Goal: Transaction & Acquisition: Purchase product/service

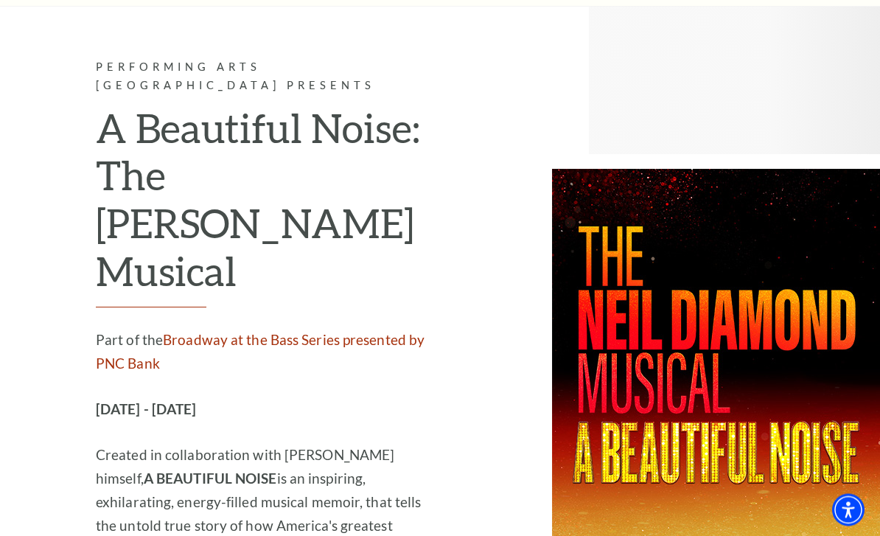
scroll to position [3628, 0]
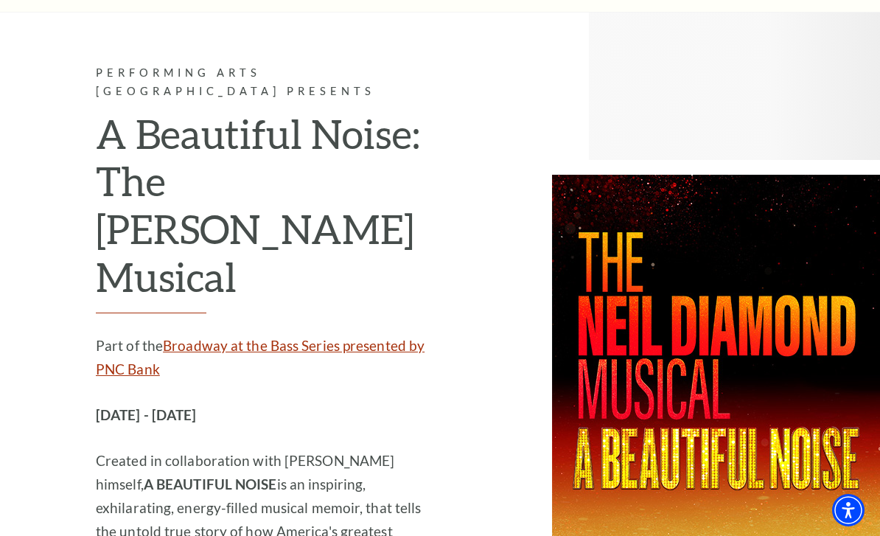
click at [342, 337] on link "Broadway at the Bass Series presented by PNC Bank" at bounding box center [260, 357] width 329 height 41
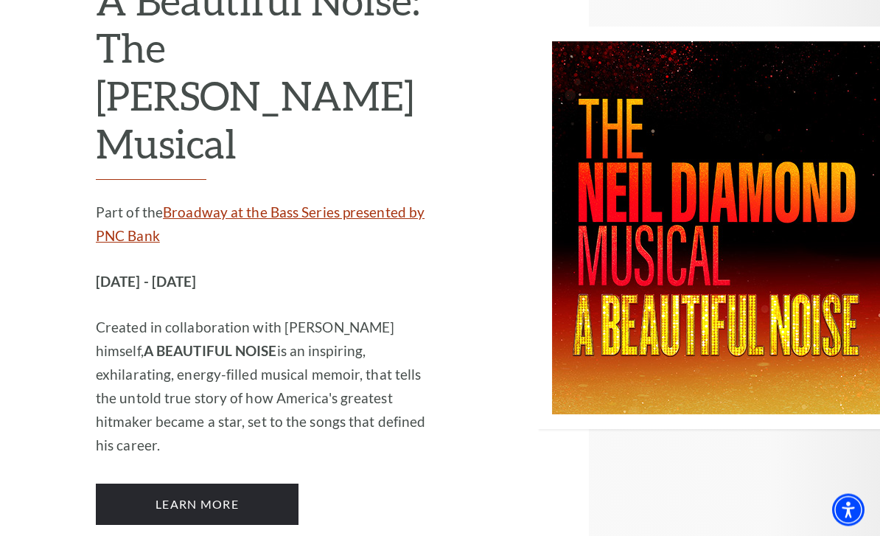
scroll to position [3761, 0]
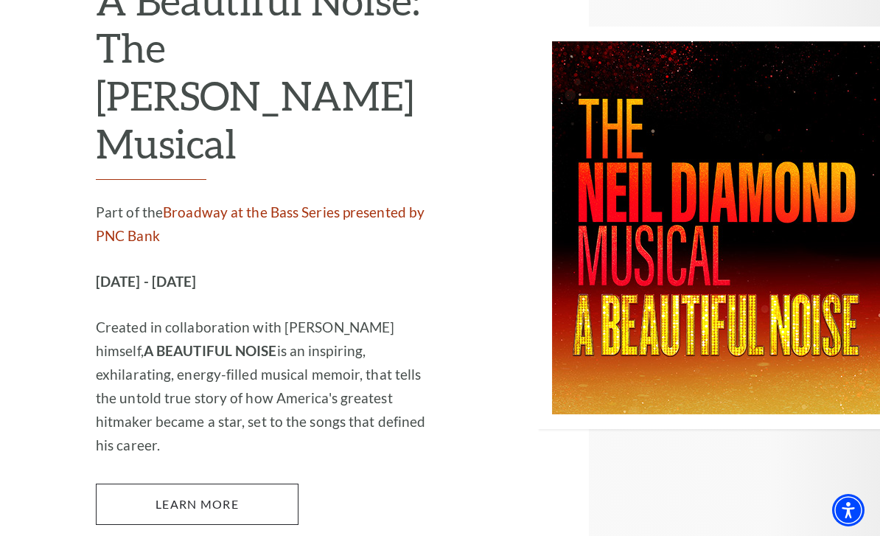
click at [223, 484] on link "Learn More" at bounding box center [197, 504] width 203 height 41
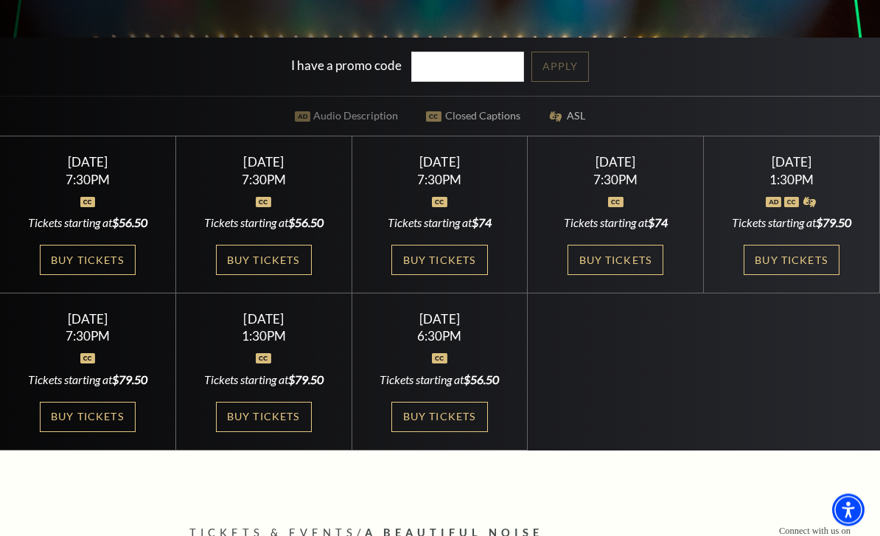
scroll to position [376, 0]
click at [268, 432] on link "Buy Tickets" at bounding box center [264, 417] width 96 height 30
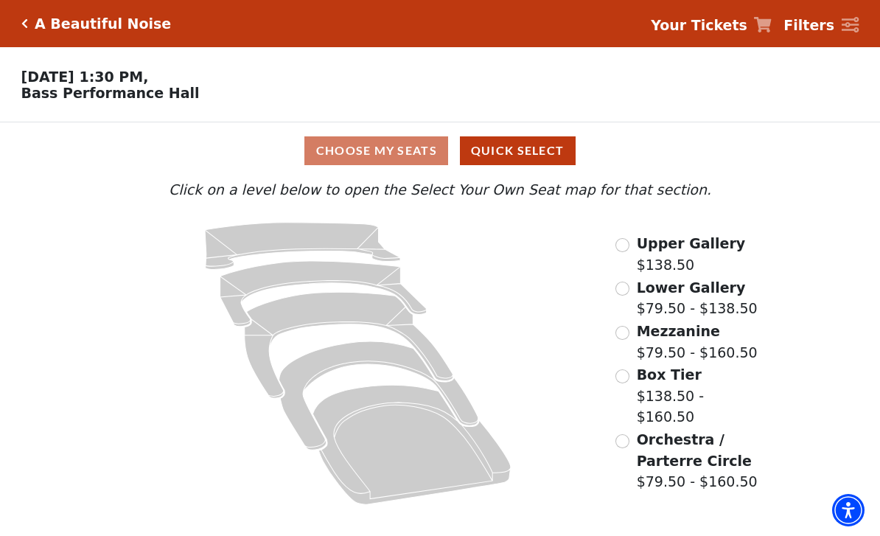
click at [616, 252] on input "Upper Gallery$138.50\a" at bounding box center [623, 245] width 14 height 14
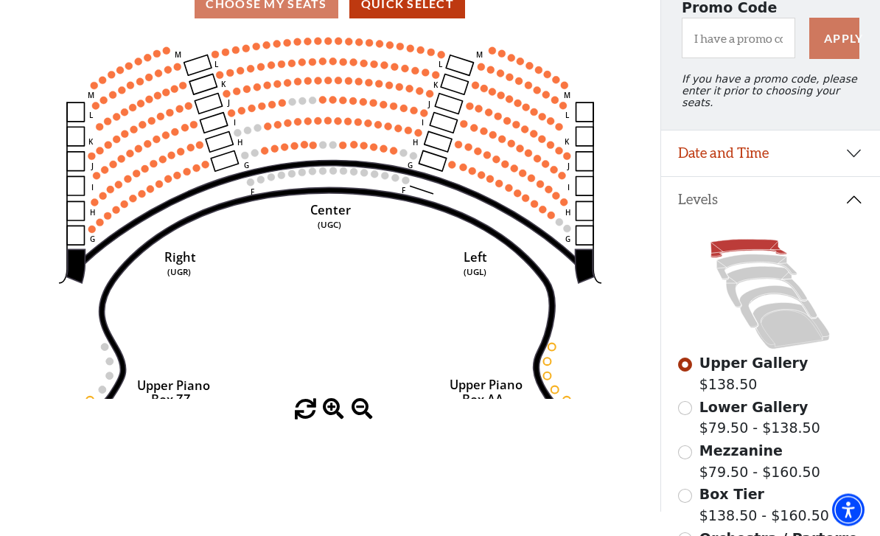
scroll to position [147, 0]
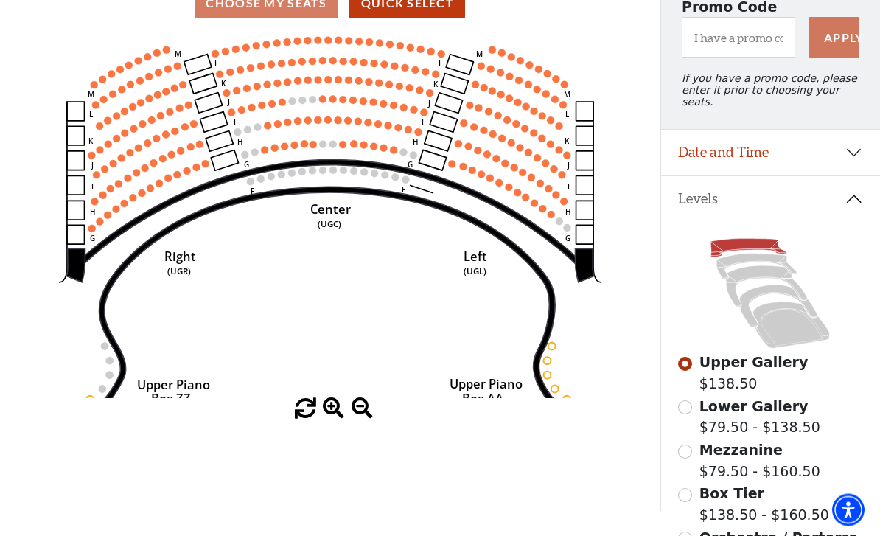
click at [766, 401] on span "Lower Gallery" at bounding box center [754, 407] width 109 height 16
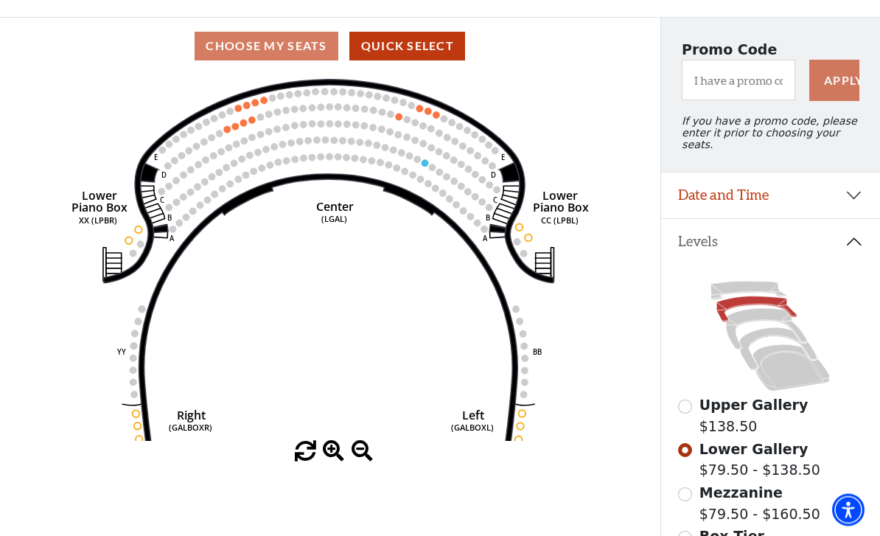
scroll to position [105, 0]
click at [733, 407] on span "Upper Gallery" at bounding box center [754, 405] width 109 height 16
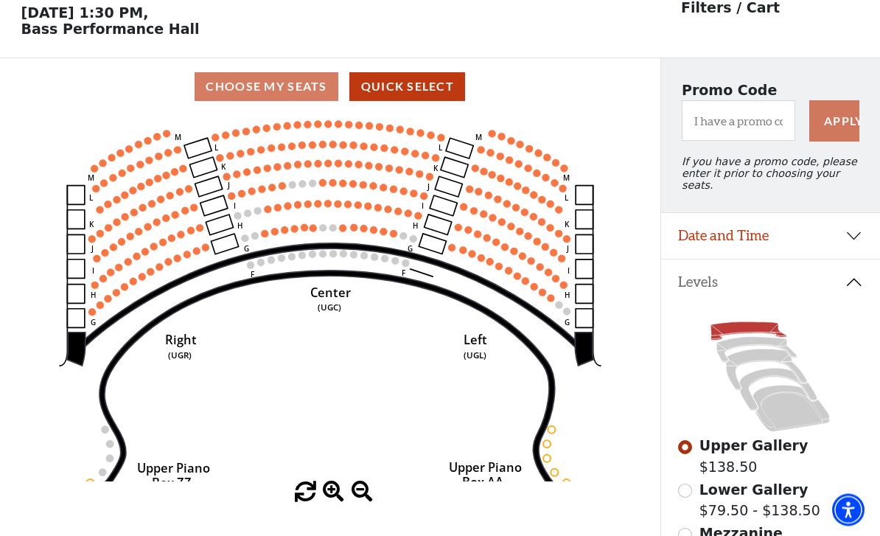
scroll to position [69, 0]
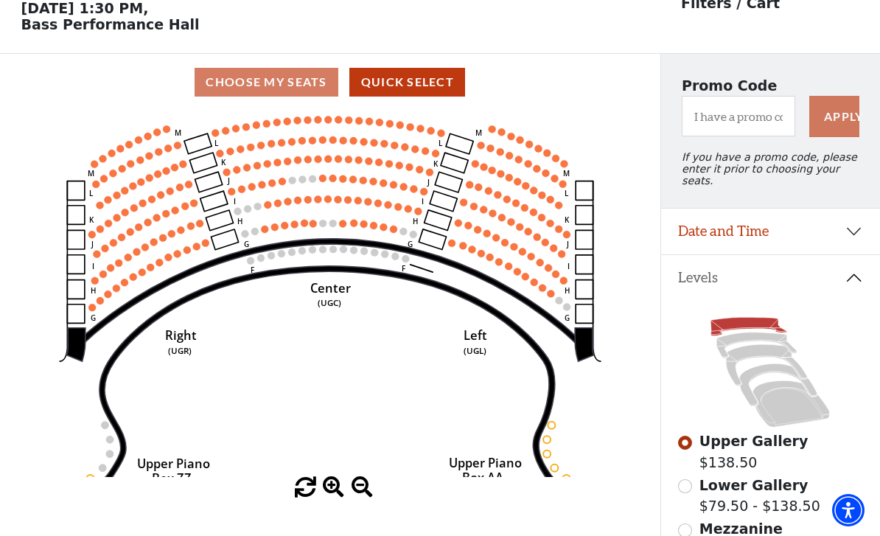
click at [336, 226] on circle at bounding box center [333, 223] width 7 height 7
click at [341, 227] on circle at bounding box center [342, 223] width 7 height 7
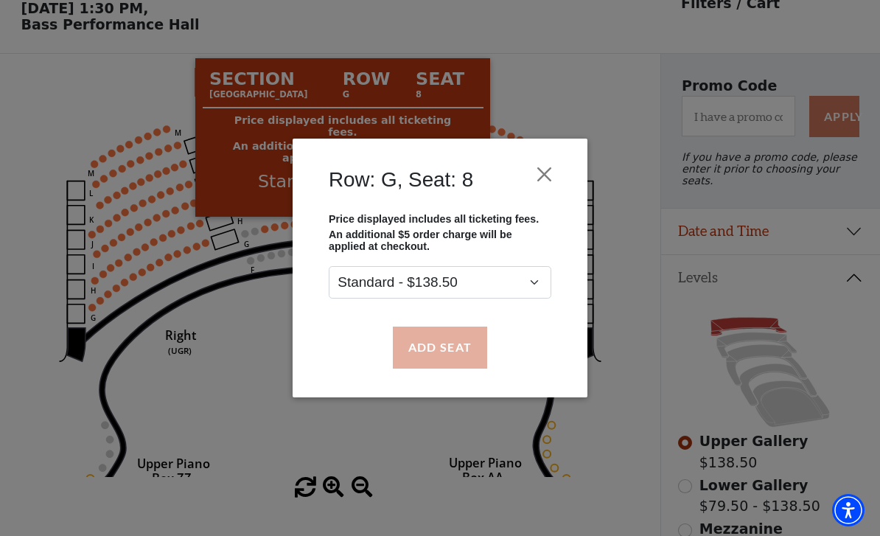
click at [457, 354] on button "Add Seat" at bounding box center [440, 347] width 94 height 41
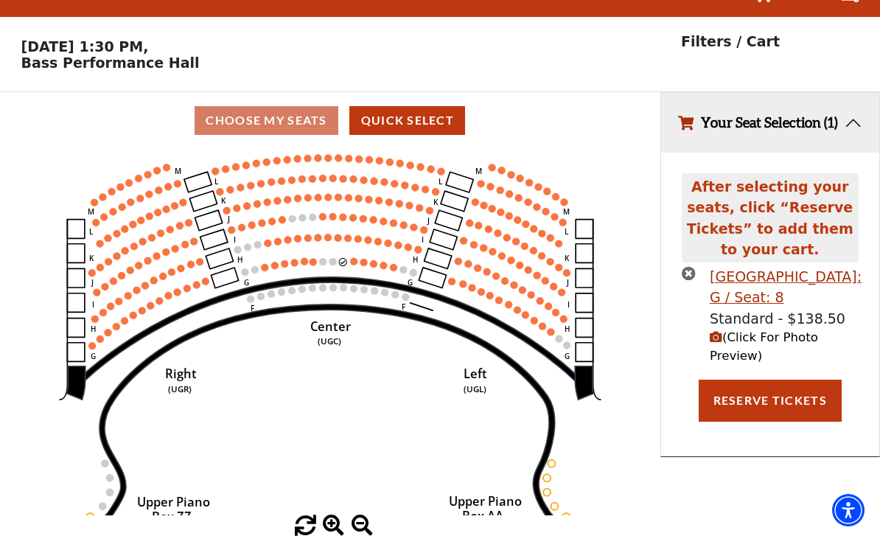
click at [353, 257] on circle at bounding box center [353, 260] width 7 height 7
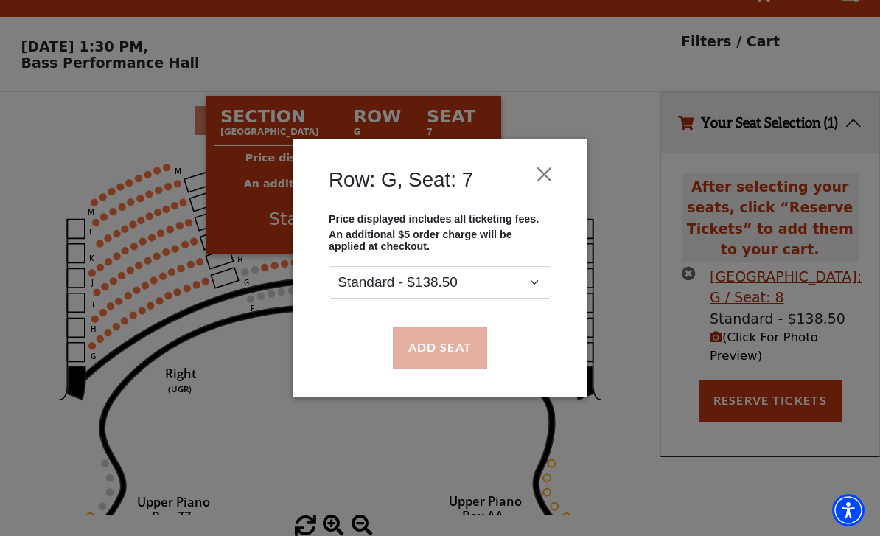
click at [445, 350] on button "Add Seat" at bounding box center [440, 347] width 94 height 41
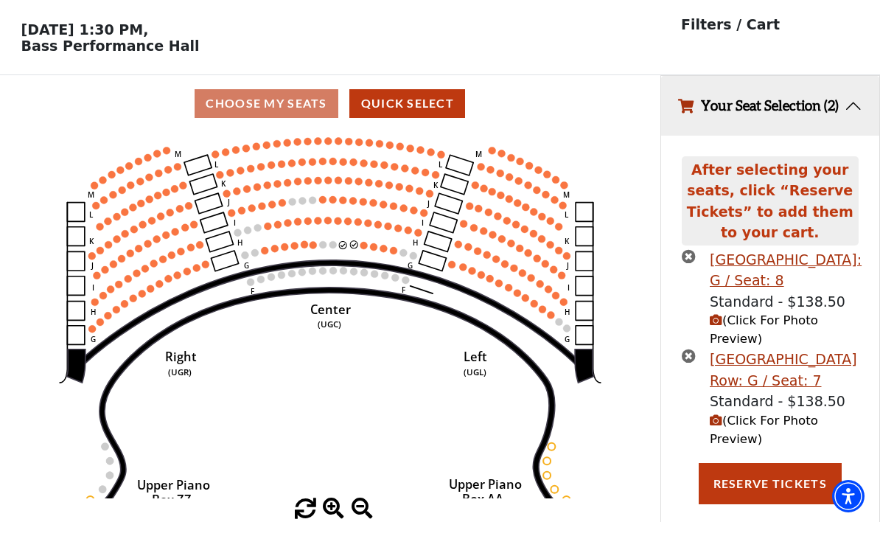
scroll to position [32, 0]
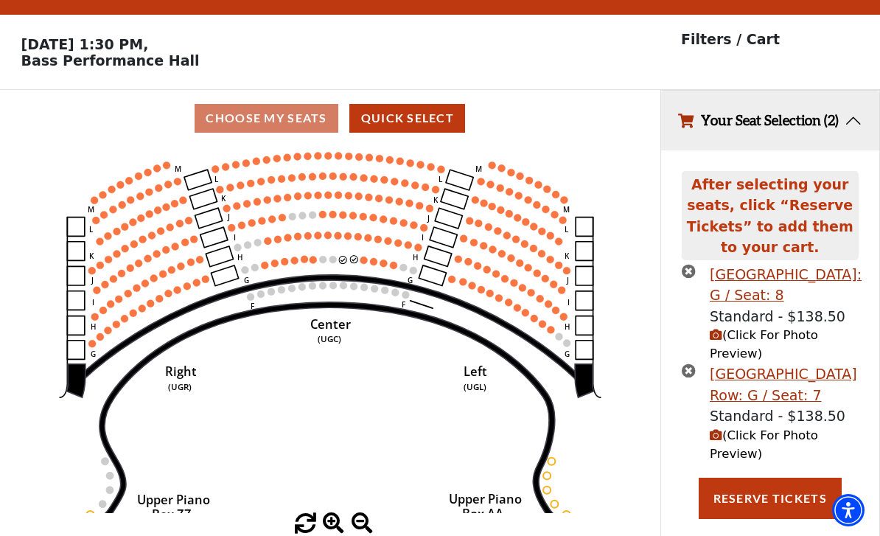
click at [853, 133] on button "Your Seat Selection (2)" at bounding box center [770, 121] width 219 height 60
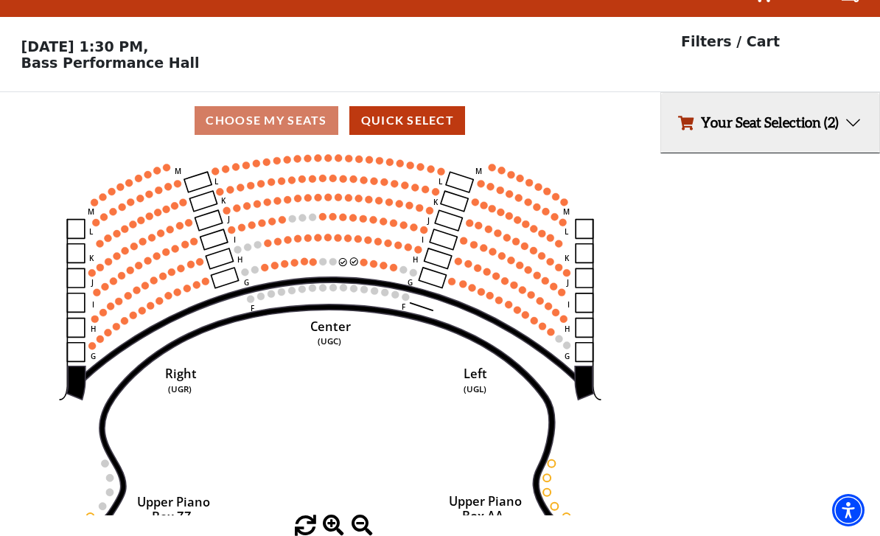
click at [860, 133] on button "Your Seat Selection (2)" at bounding box center [770, 123] width 219 height 60
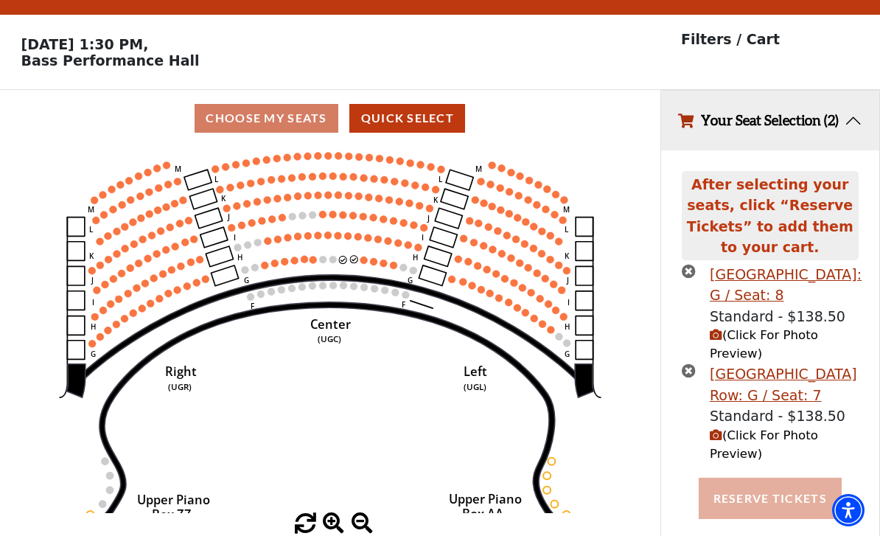
click at [778, 516] on button "Reserve Tickets" at bounding box center [770, 498] width 143 height 41
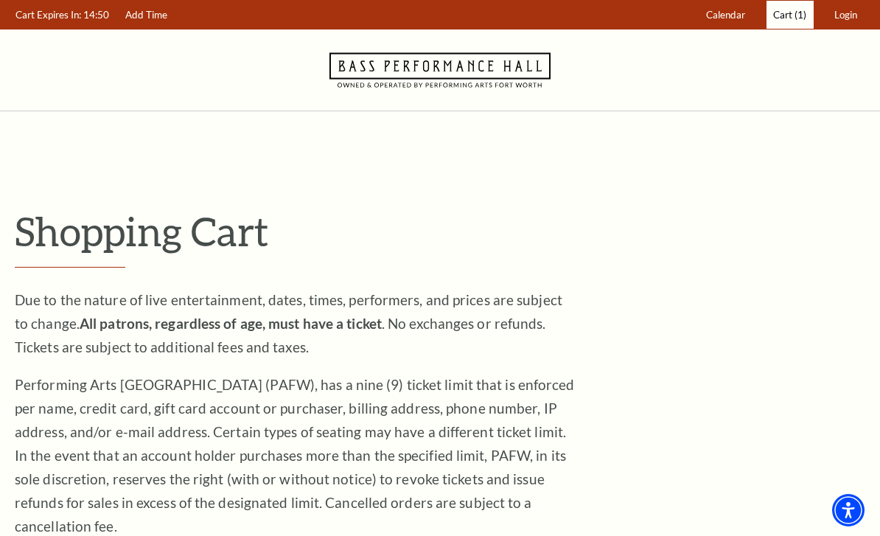
click at [799, 14] on span "(1)" at bounding box center [801, 15] width 12 height 12
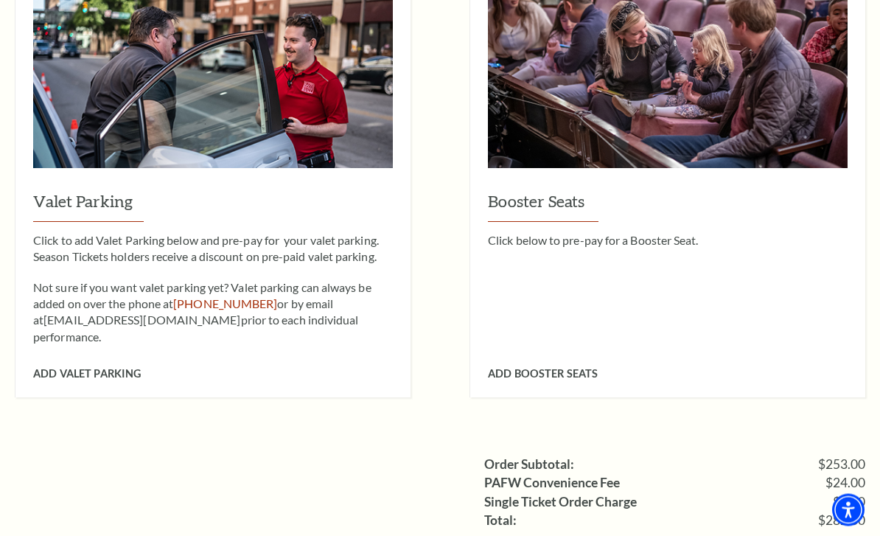
scroll to position [1104, 0]
click at [97, 367] on span "Add Valet Parking" at bounding box center [87, 373] width 108 height 13
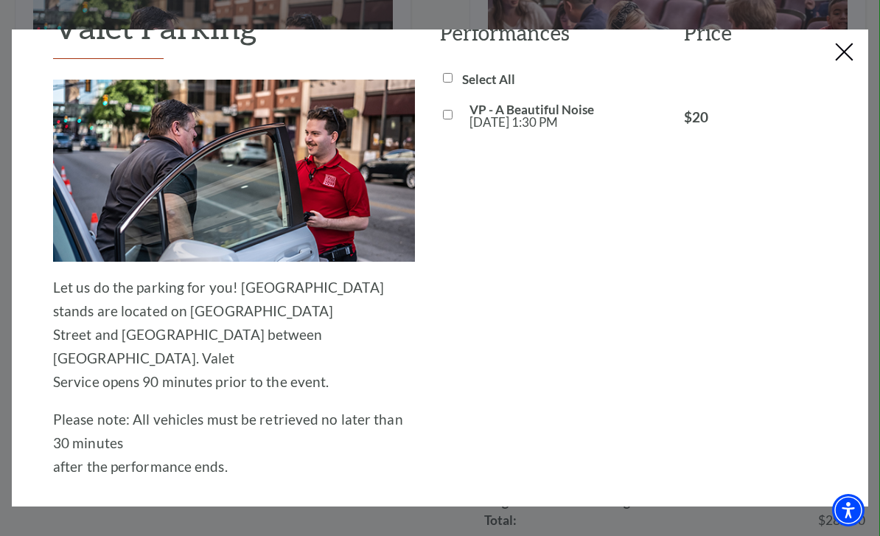
scroll to position [56, 0]
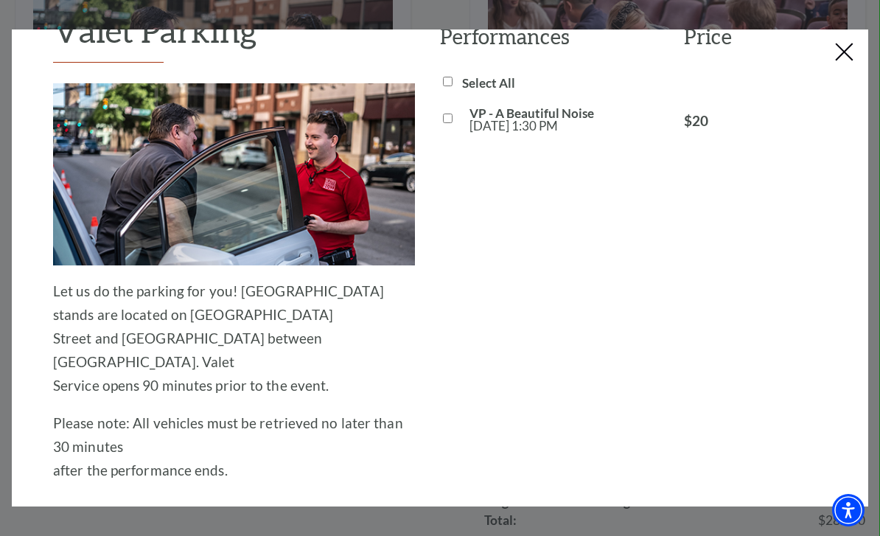
click at [450, 116] on input "VP - A Beautiful Noise [DATE] 1:30 PM" at bounding box center [448, 119] width 10 height 10
checkbox input "true"
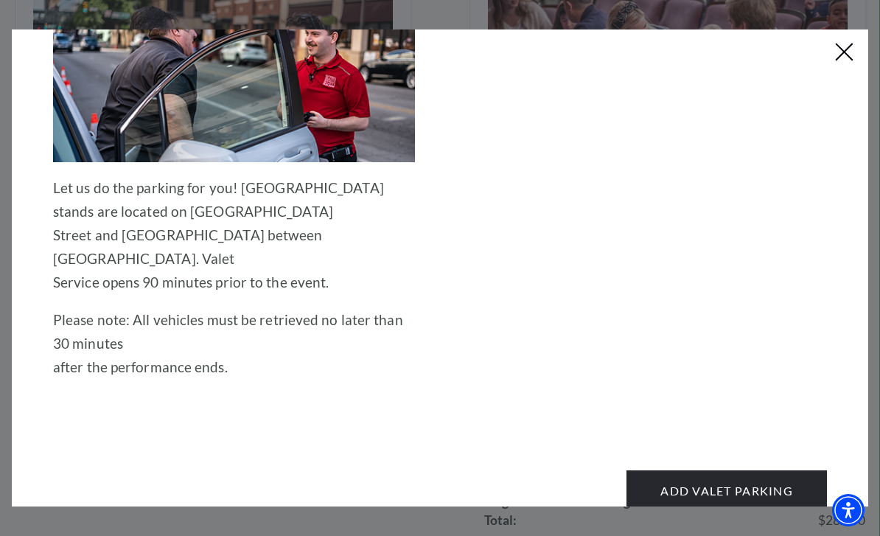
scroll to position [158, 0]
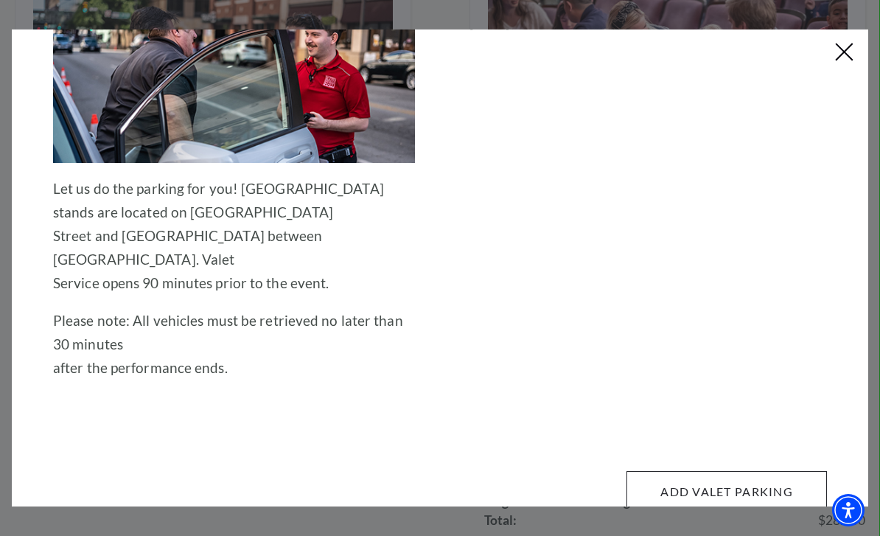
click at [741, 487] on button "Add Valet Parking" at bounding box center [727, 491] width 201 height 41
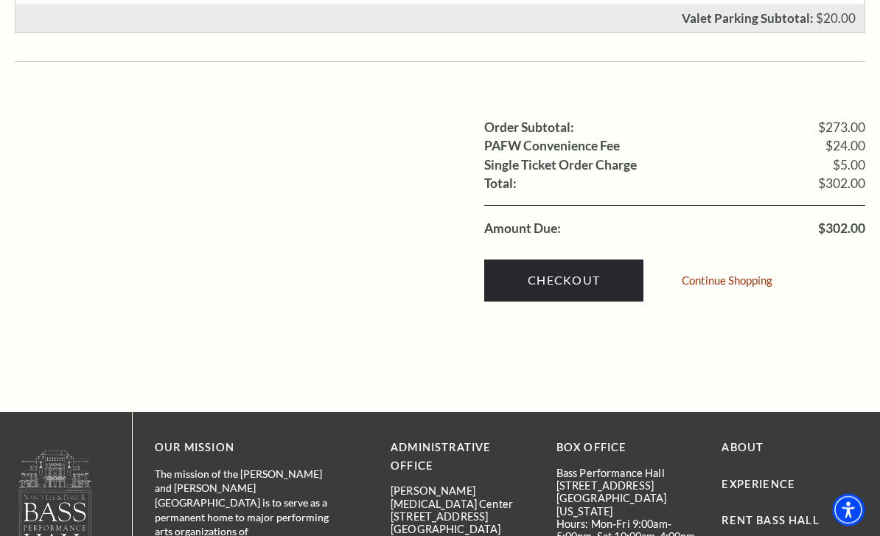
scroll to position [1123, 0]
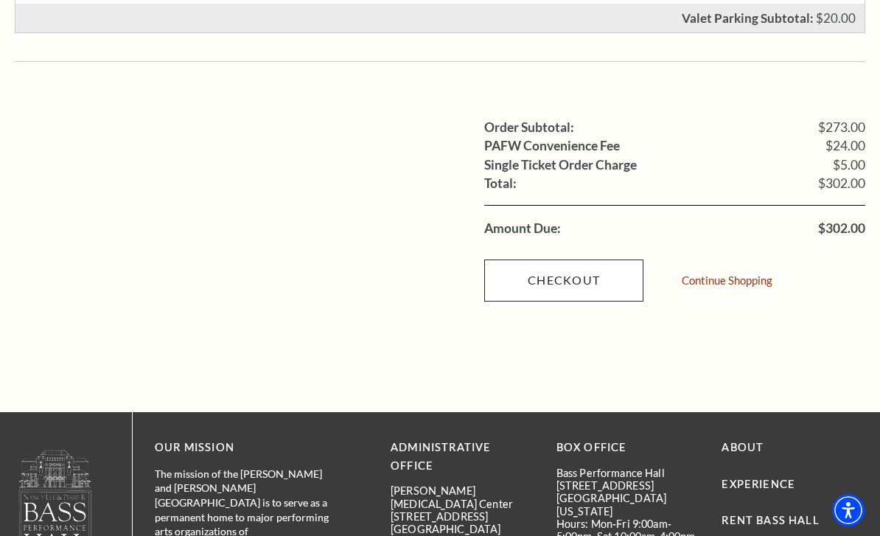
click at [579, 259] on link "Checkout" at bounding box center [563, 279] width 159 height 41
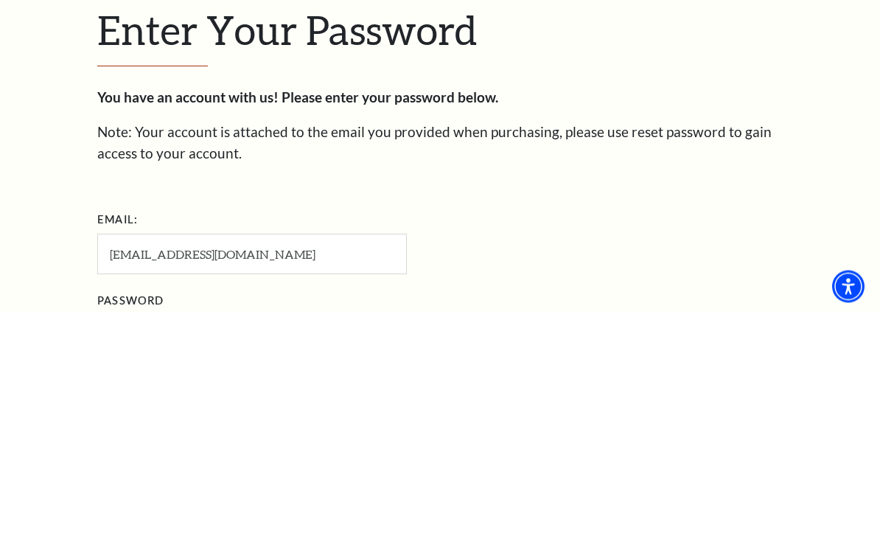
scroll to position [172, 0]
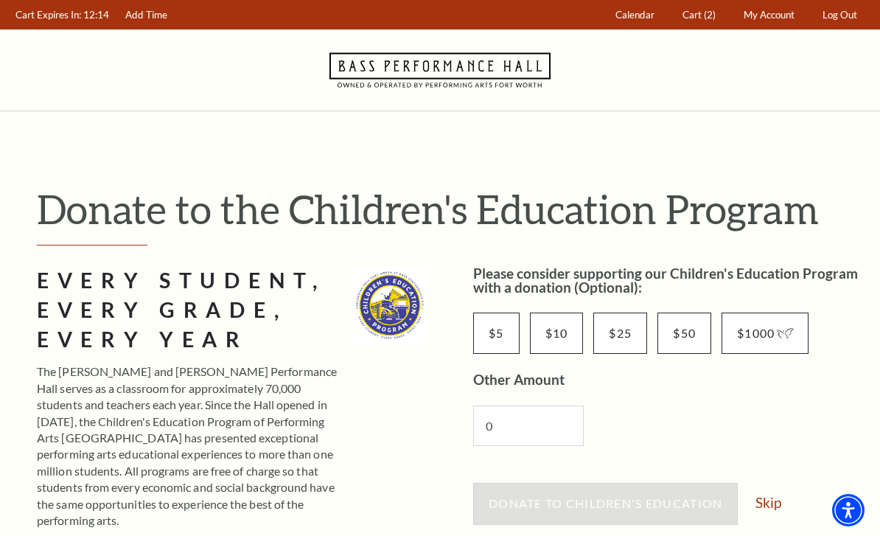
click at [102, 382] on p "The Nancy Lee and Perry R. Bass Performance Hall serves as a classroom for appr…" at bounding box center [189, 445] width 304 height 165
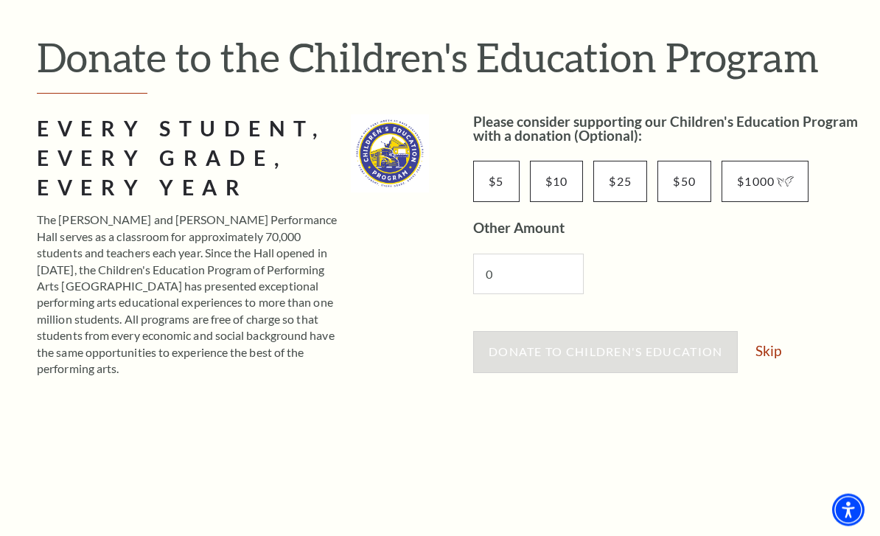
scroll to position [152, 0]
click at [771, 356] on link "Skip" at bounding box center [769, 351] width 26 height 14
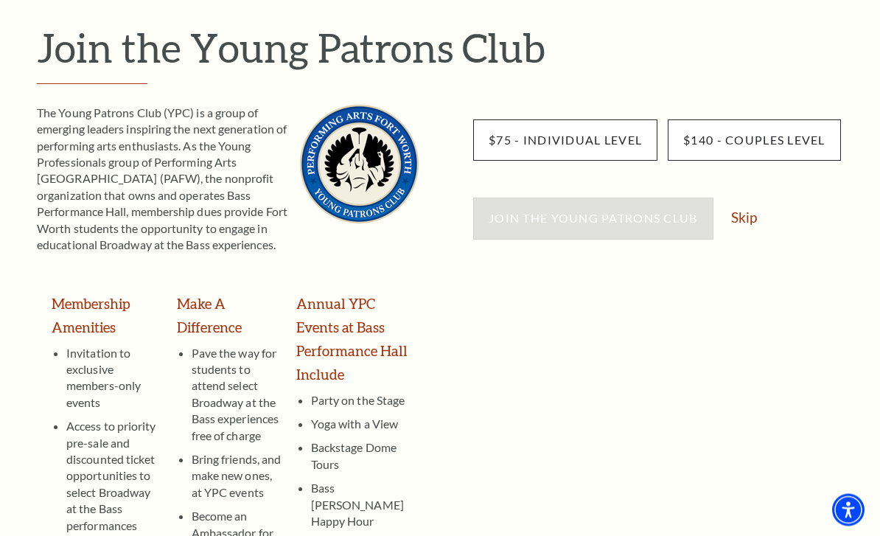
scroll to position [161, 0]
click at [756, 212] on link "Skip" at bounding box center [744, 217] width 26 height 14
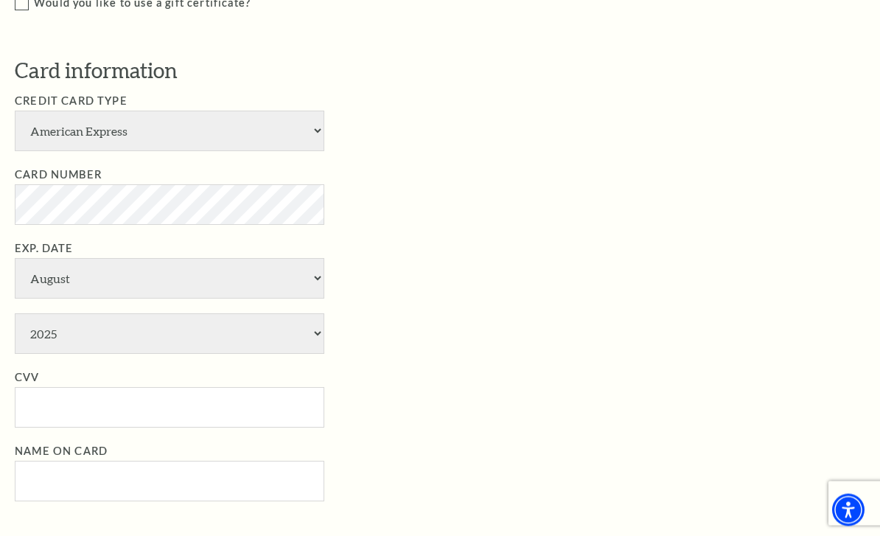
scroll to position [997, 0]
click at [318, 123] on select "American Express Visa Master Card Discover" at bounding box center [170, 131] width 310 height 41
select select "24"
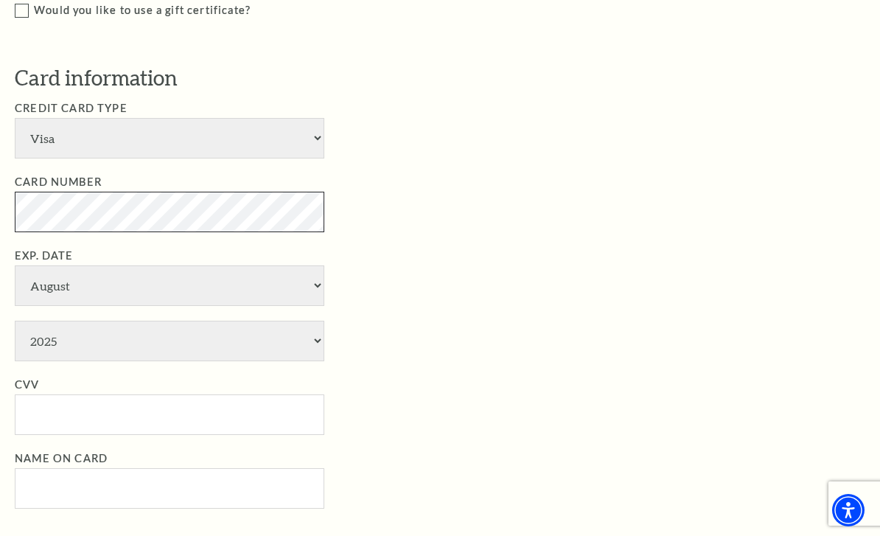
scroll to position [989, 0]
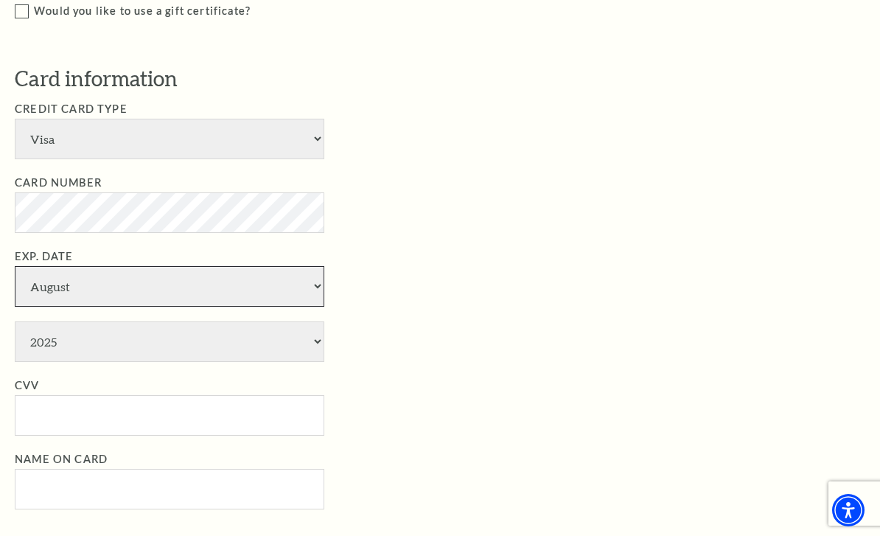
click at [304, 266] on select "January February March April May June July August September October November De…" at bounding box center [170, 286] width 310 height 41
select select "2"
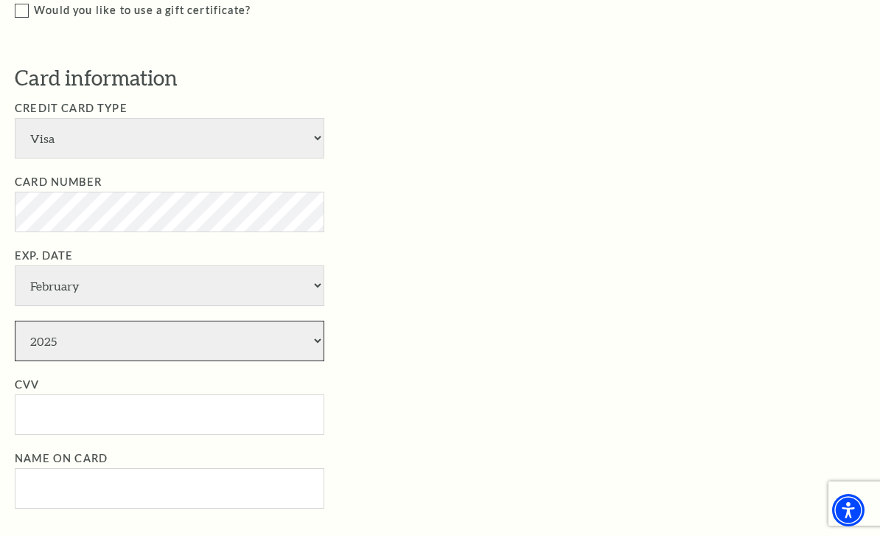
click at [319, 321] on select "2025 2026 2027 2028 2029 2030 2031 2032 2033 2034" at bounding box center [170, 341] width 310 height 41
select select "2029"
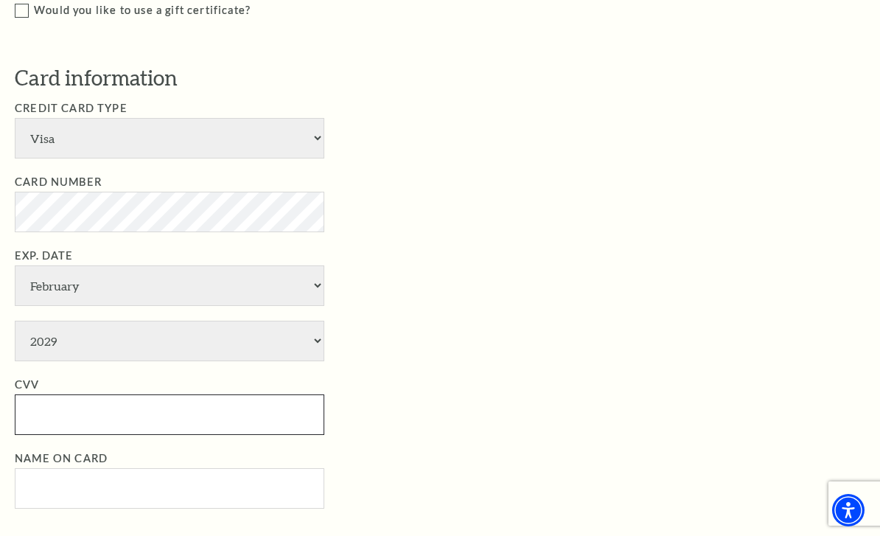
click at [184, 394] on input "CVV" at bounding box center [170, 414] width 310 height 41
type input "617"
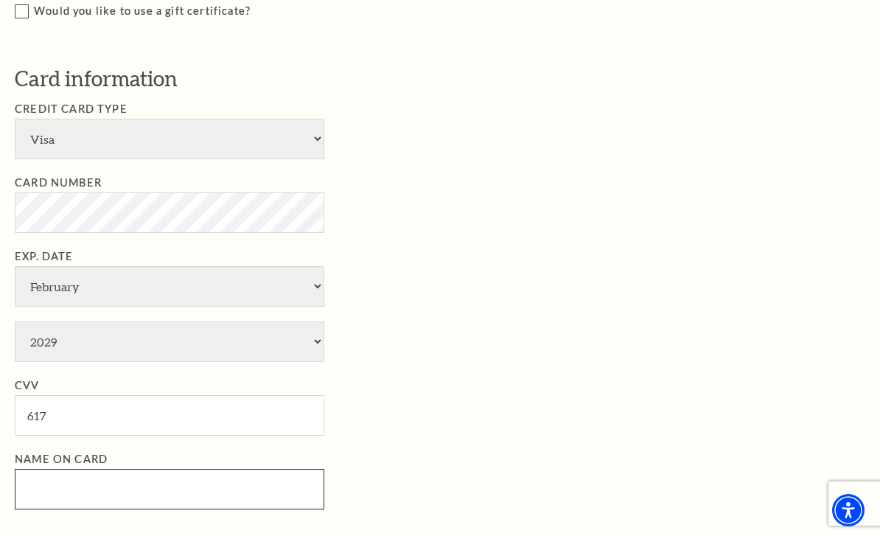
click at [163, 469] on input "Name on Card" at bounding box center [170, 489] width 310 height 41
type input "Joyce Collins"
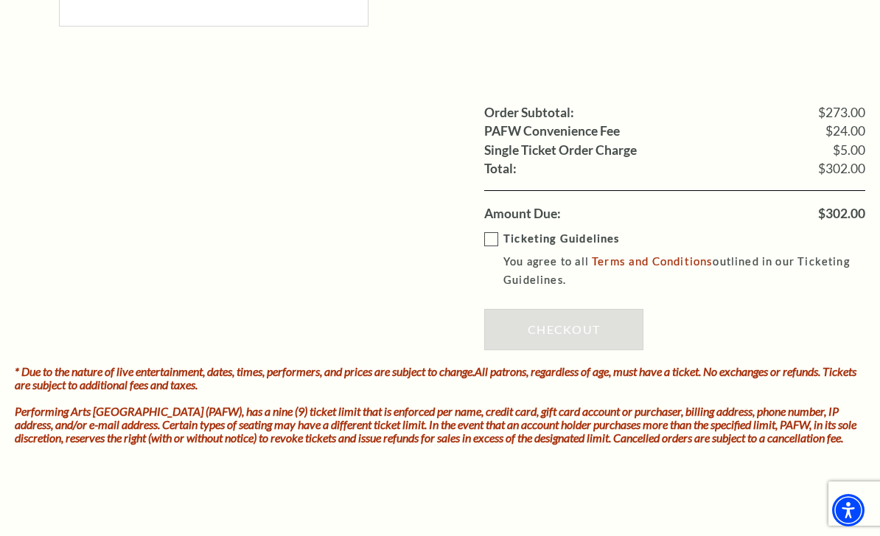
scroll to position [1890, 0]
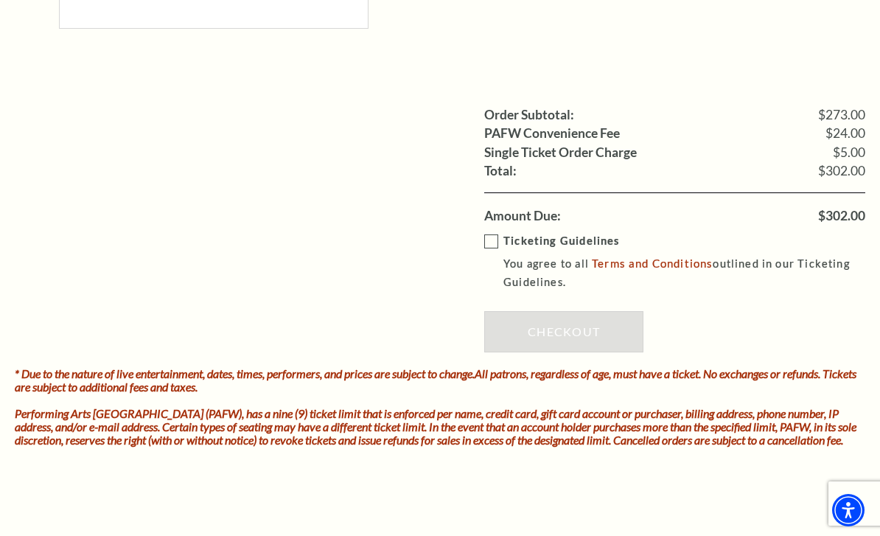
click at [507, 234] on strong "Ticketing Guidelines" at bounding box center [561, 240] width 116 height 13
click at [0, 0] on input "Ticketing Guidelines You agree to all Terms and Conditions outlined in our Tick…" at bounding box center [0, 0] width 0 height 0
click at [566, 311] on link "Checkout" at bounding box center [563, 331] width 159 height 41
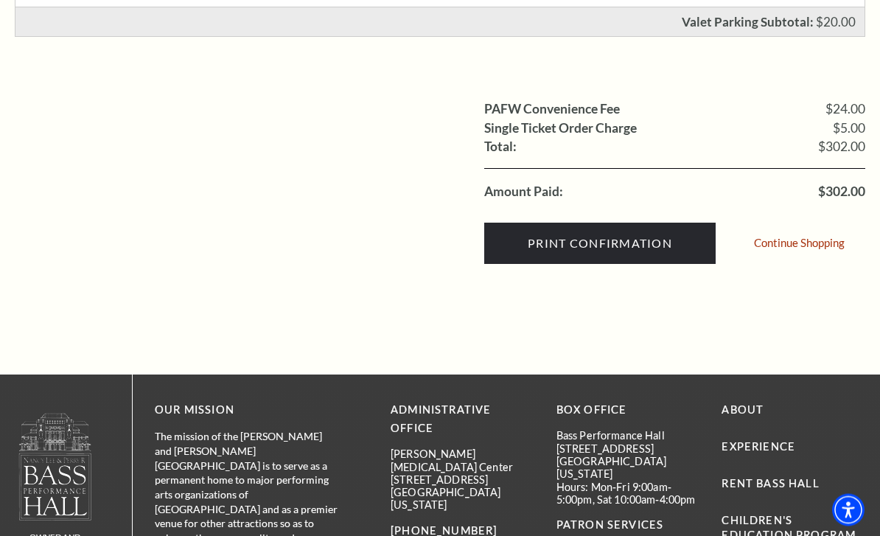
scroll to position [714, 0]
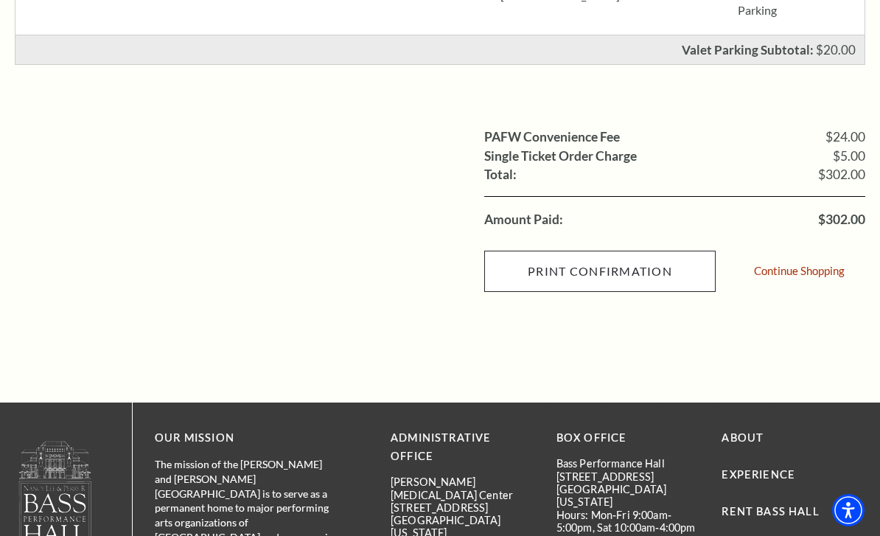
click at [614, 267] on input "Print Confirmation" at bounding box center [599, 271] width 231 height 41
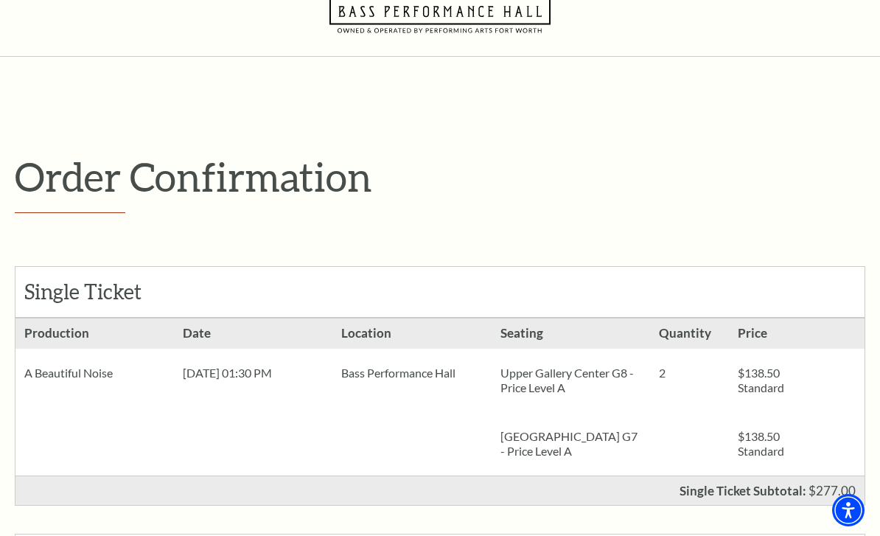
scroll to position [0, 0]
